Goal: Find specific page/section: Find specific page/section

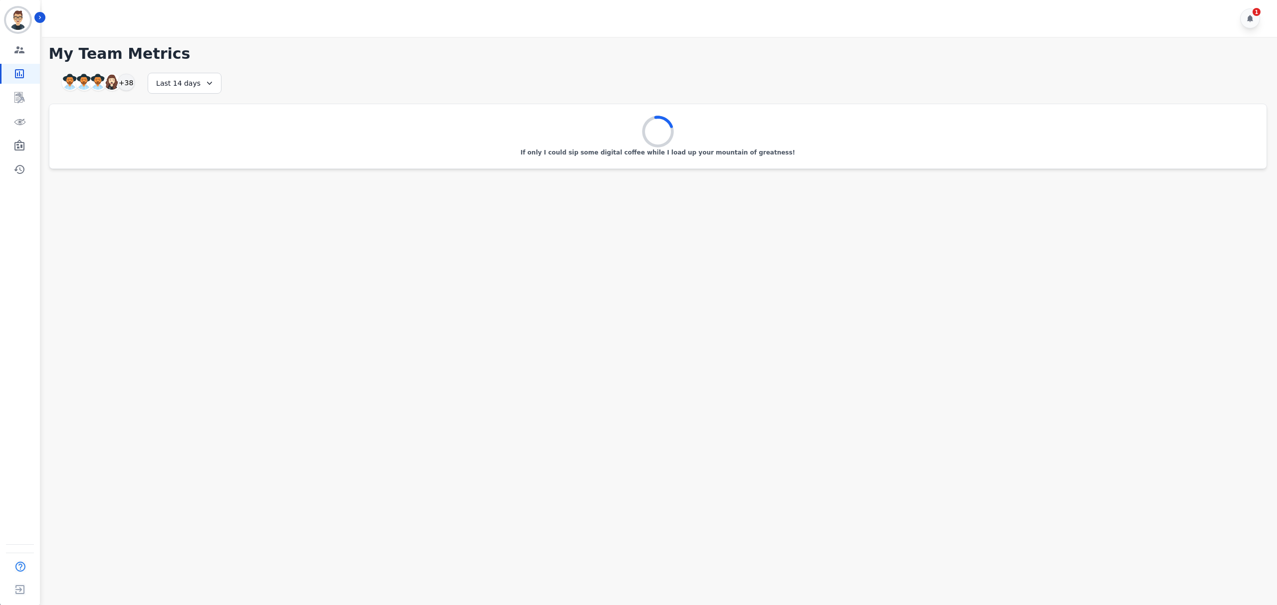
click at [258, 50] on h1 "My Team Metrics" at bounding box center [658, 54] width 1218 height 18
click at [28, 103] on link "Sidebar" at bounding box center [20, 98] width 38 height 20
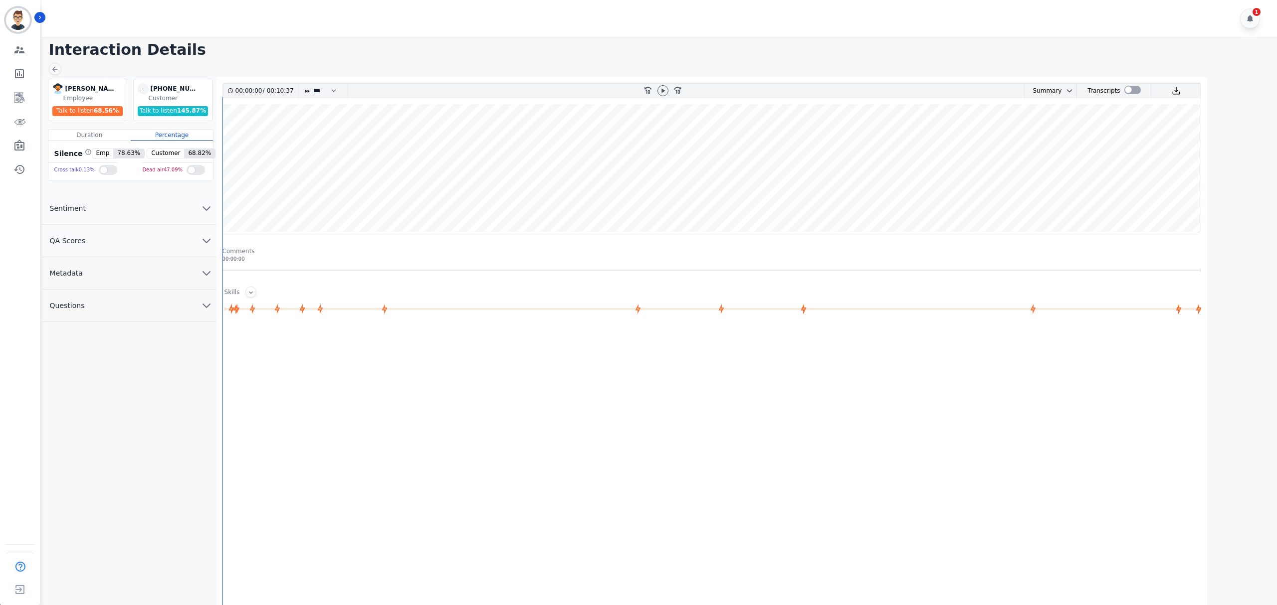
click at [342, 35] on div "1" at bounding box center [661, 18] width 1238 height 37
drag, startPoint x: 325, startPoint y: 216, endPoint x: 335, endPoint y: 206, distance: 13.8
click at [324, 216] on wave at bounding box center [711, 168] width 977 height 128
click at [659, 91] on icon at bounding box center [663, 91] width 8 height 8
click at [346, 201] on wave at bounding box center [711, 168] width 977 height 128
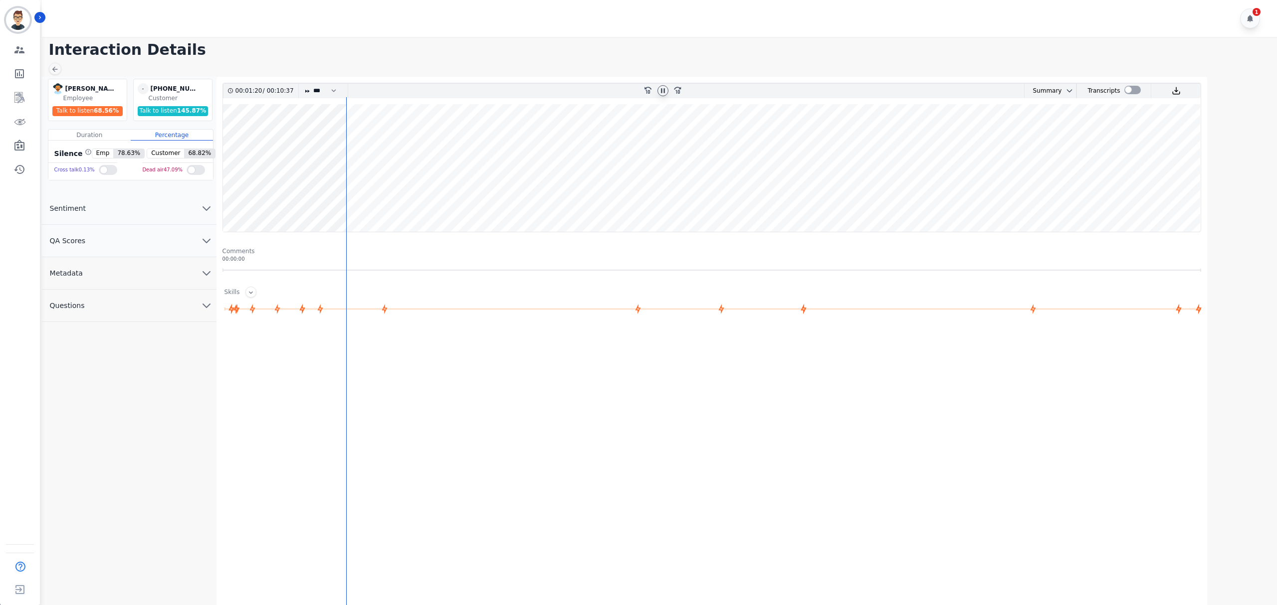
click at [348, 201] on wave at bounding box center [711, 168] width 977 height 128
click at [908, 197] on wave at bounding box center [711, 168] width 977 height 128
click at [898, 352] on div at bounding box center [713, 430] width 983 height 199
drag, startPoint x: 1025, startPoint y: 195, endPoint x: 1022, endPoint y: 201, distance: 6.7
click at [1024, 195] on wave at bounding box center [711, 168] width 977 height 128
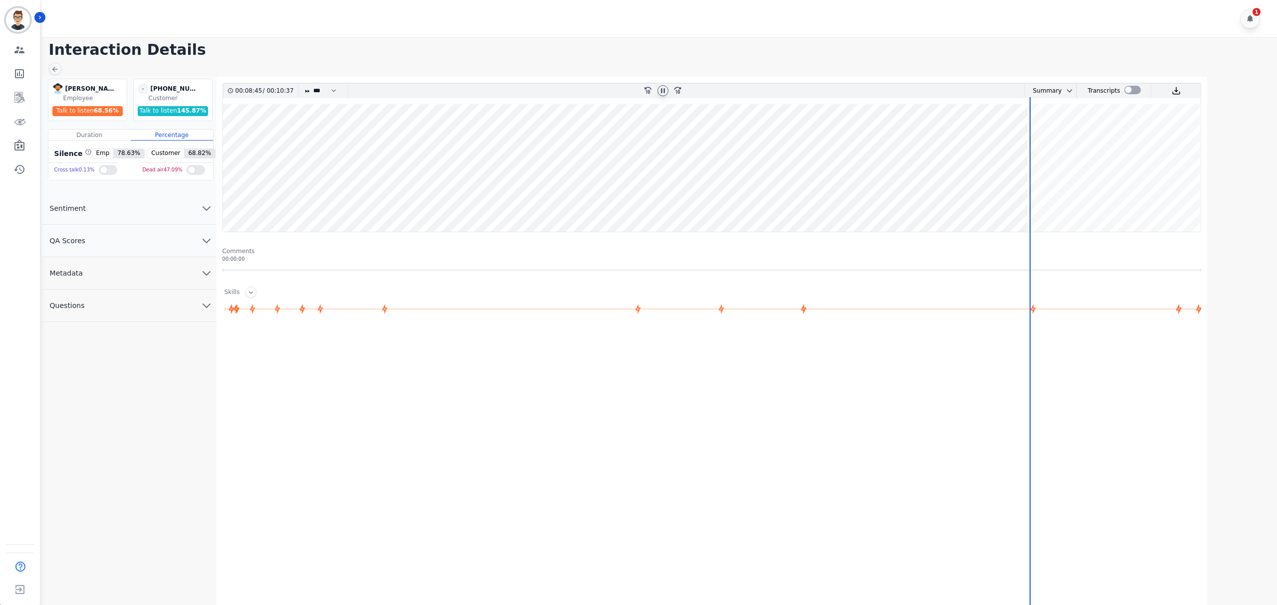
click at [1162, 201] on wave at bounding box center [711, 168] width 977 height 128
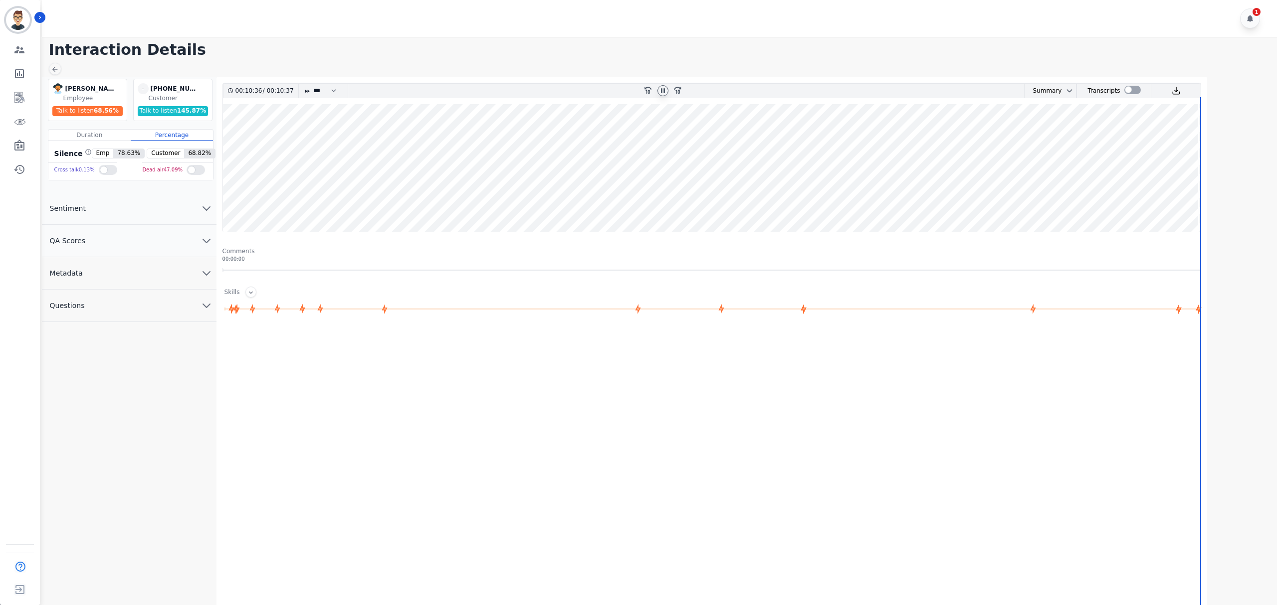
click at [662, 92] on icon at bounding box center [663, 91] width 8 height 8
click at [1157, 206] on wave at bounding box center [711, 168] width 977 height 128
